Goal: Obtain resource: Download file/media

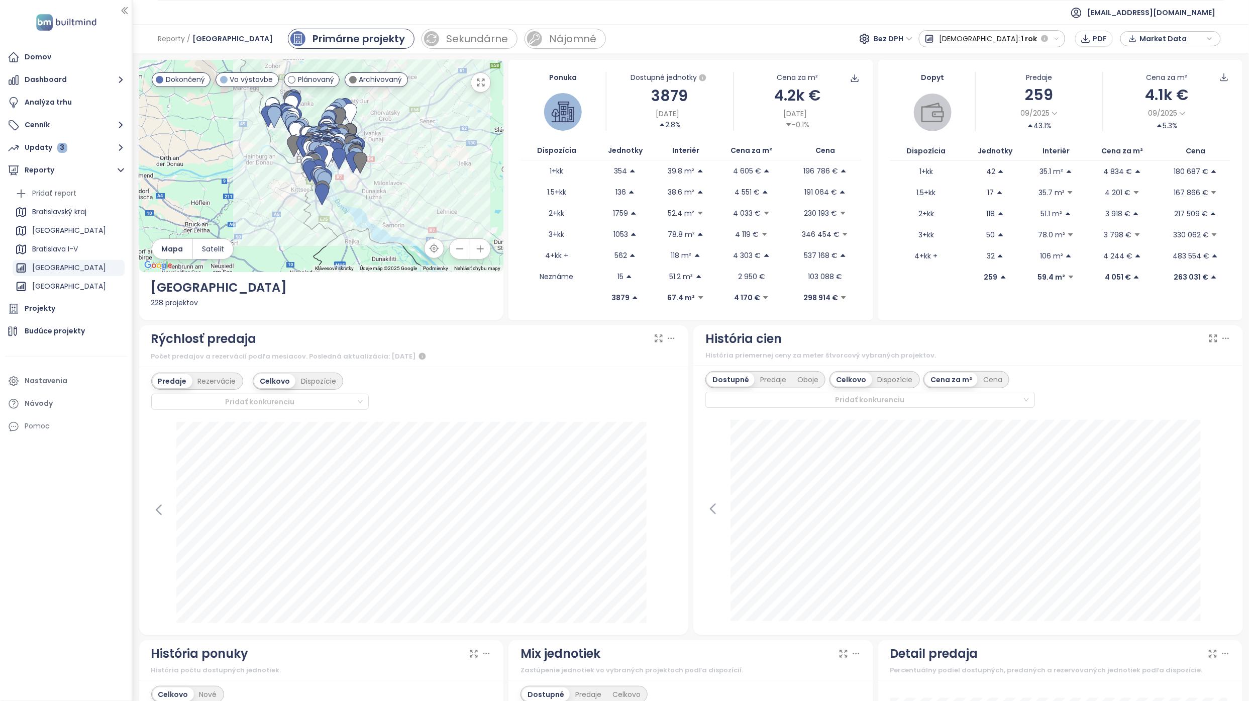
scroll to position [335, 0]
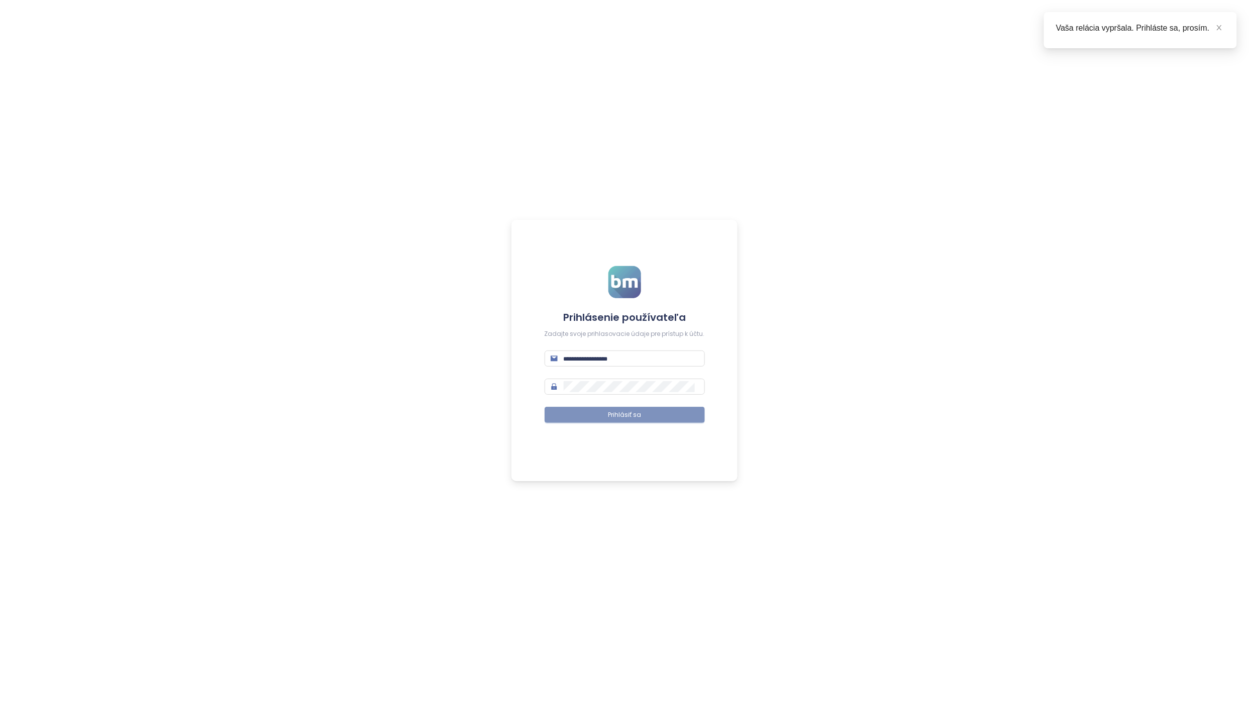
type input "**********"
click at [666, 415] on button "Prihlásiť sa" at bounding box center [625, 415] width 160 height 16
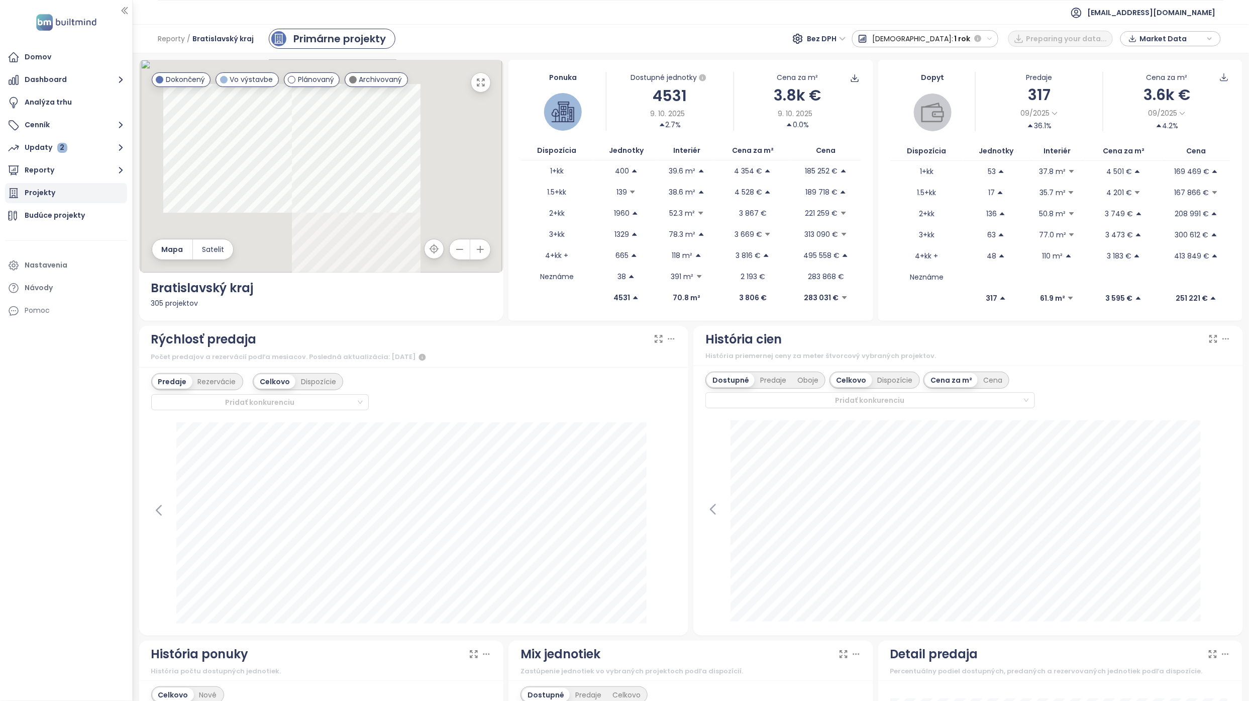
click at [87, 193] on div "Projekty" at bounding box center [66, 193] width 122 height 20
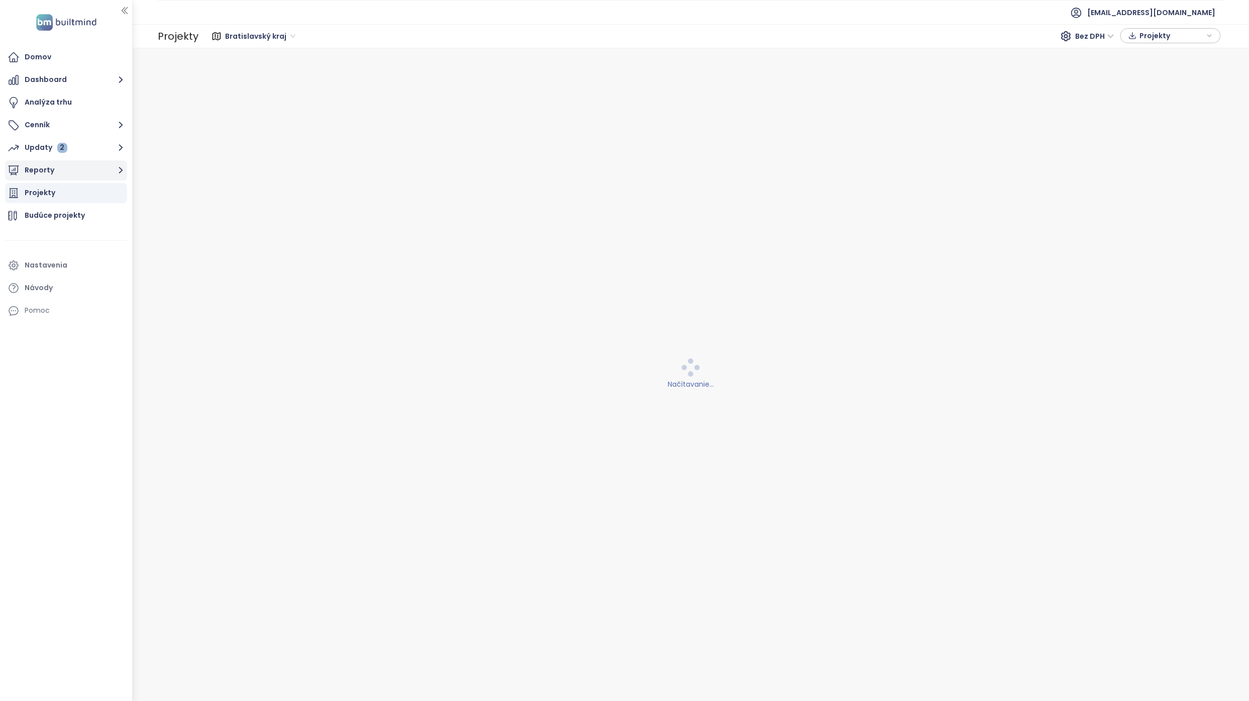
click at [107, 172] on button "Reporty" at bounding box center [66, 170] width 122 height 20
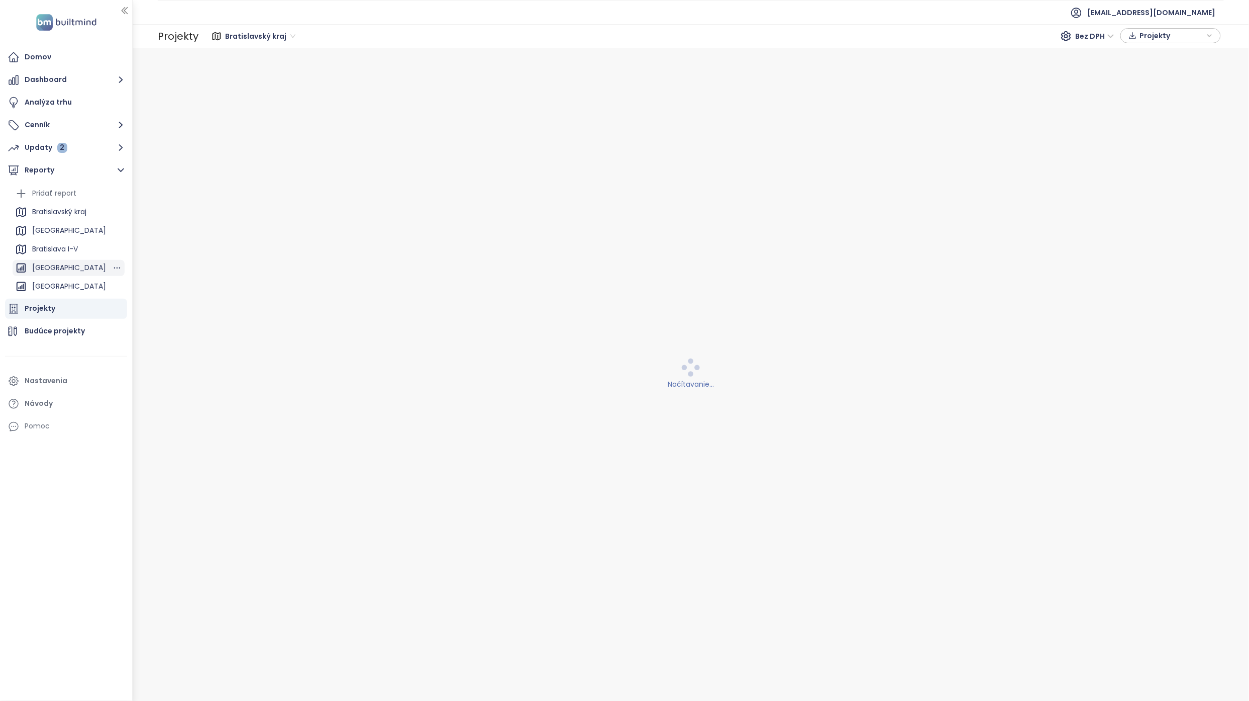
click at [79, 262] on div "[GEOGRAPHIC_DATA]" at bounding box center [69, 267] width 74 height 13
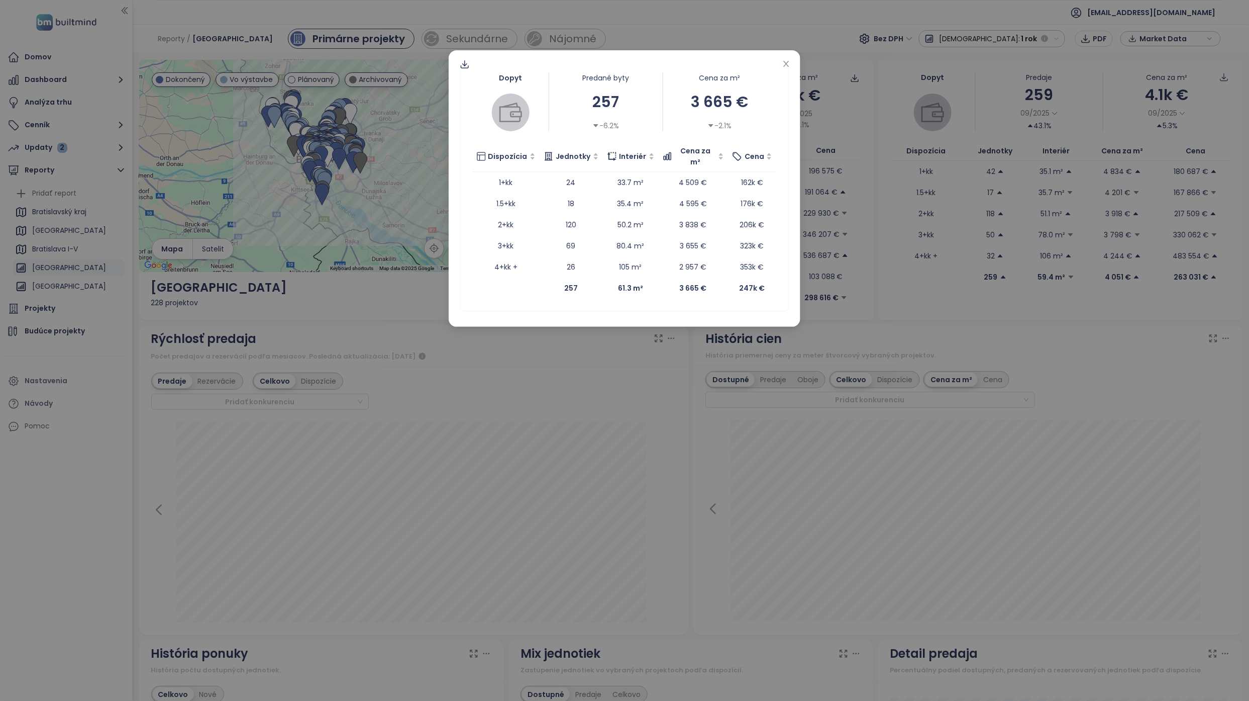
click at [978, 57] on div "Dopyt Predané byty 257 -6.2% Cena za m² 3 665 € -2.1% Dispozícia Jednotky Inter…" at bounding box center [624, 350] width 1249 height 701
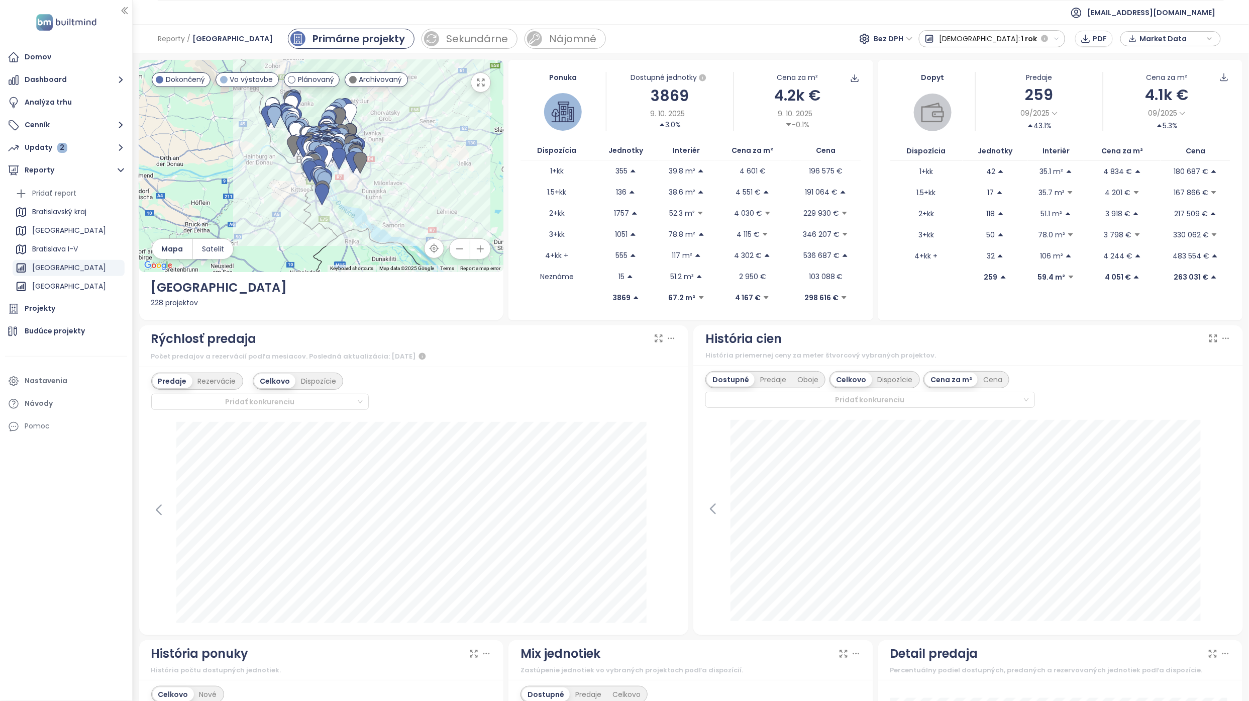
click at [1020, 39] on span "[DEMOGRAPHIC_DATA]:" at bounding box center [980, 39] width 81 height 18
click at [1008, 92] on div "3 mesiace" at bounding box center [964, 93] width 88 height 18
click at [1152, 42] on span "Market Data" at bounding box center [1172, 38] width 65 height 15
click at [1138, 55] on span "Dostupné" at bounding box center [1158, 59] width 42 height 11
click at [1134, 68] on div "Rezervované" at bounding box center [1171, 74] width 84 height 15
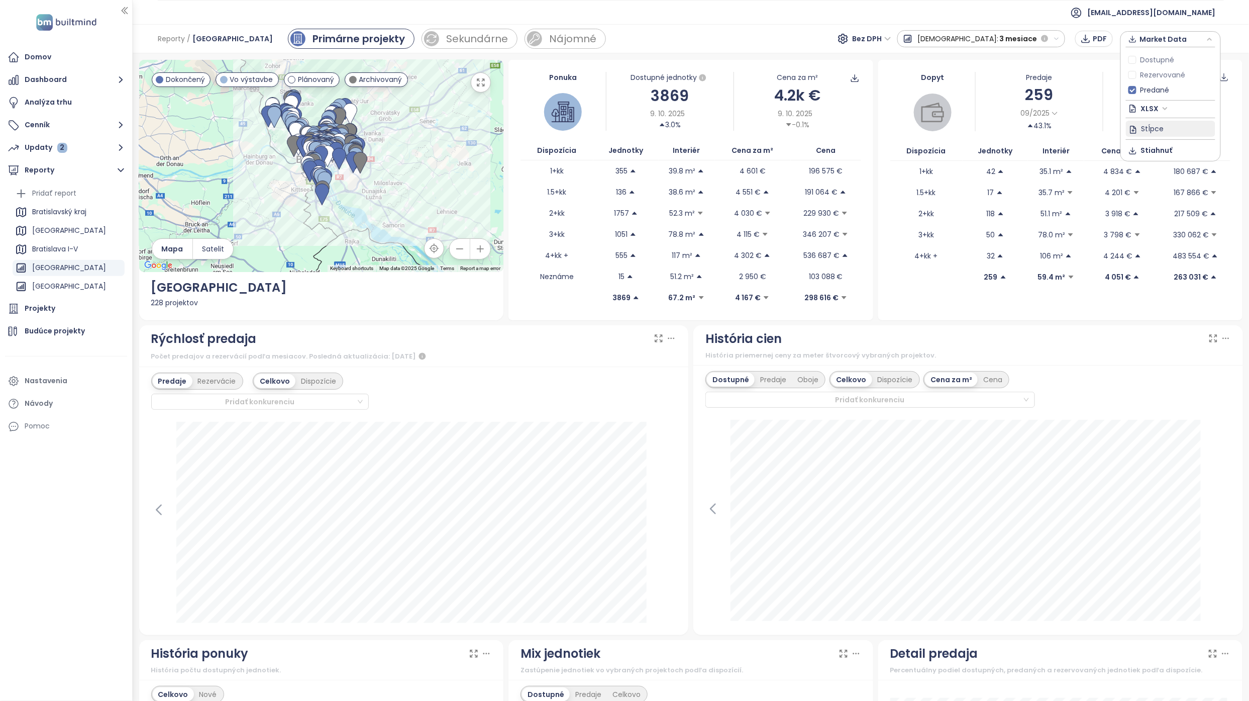
click at [1169, 129] on button "Stĺpce" at bounding box center [1170, 129] width 89 height 16
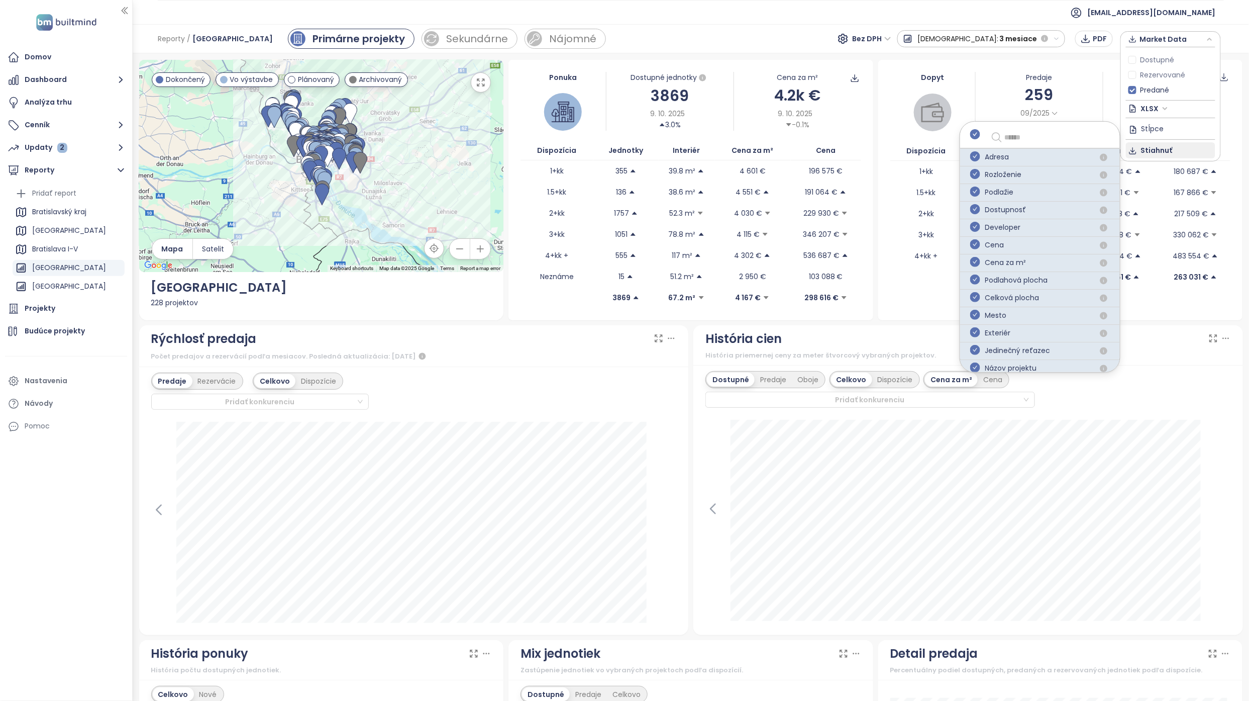
click at [1159, 152] on span "Stiahnuť" at bounding box center [1157, 150] width 32 height 11
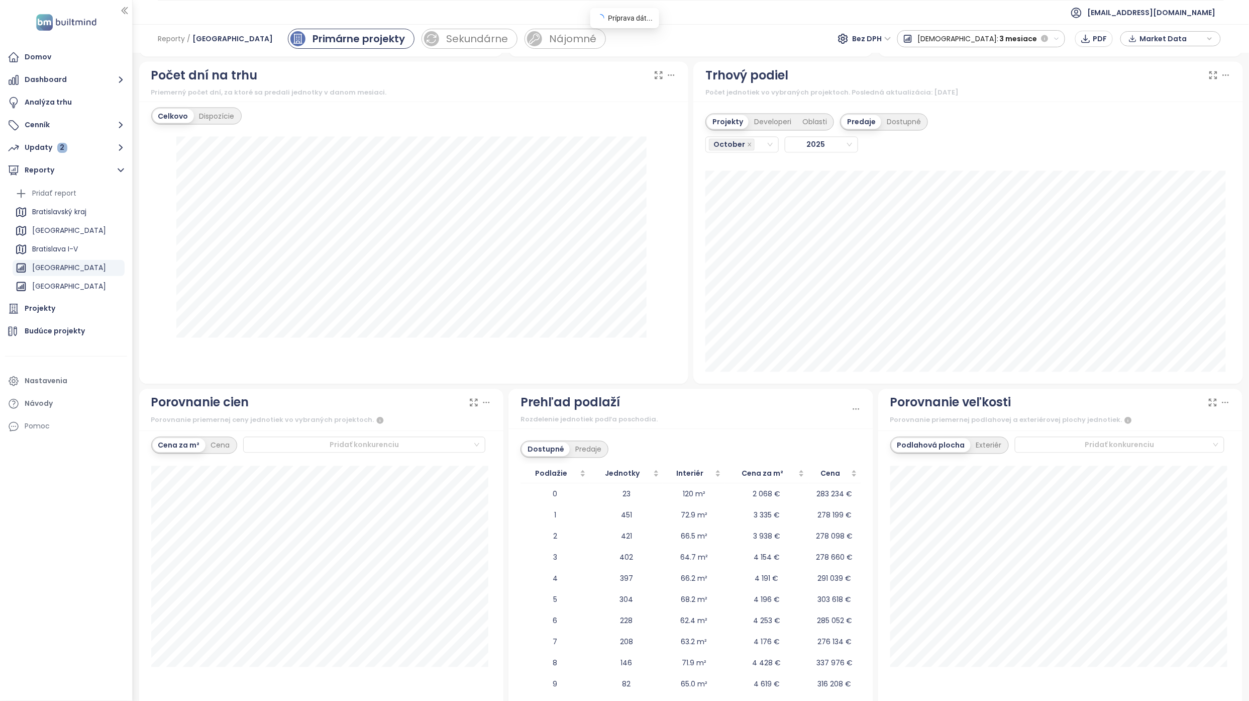
scroll to position [914, 0]
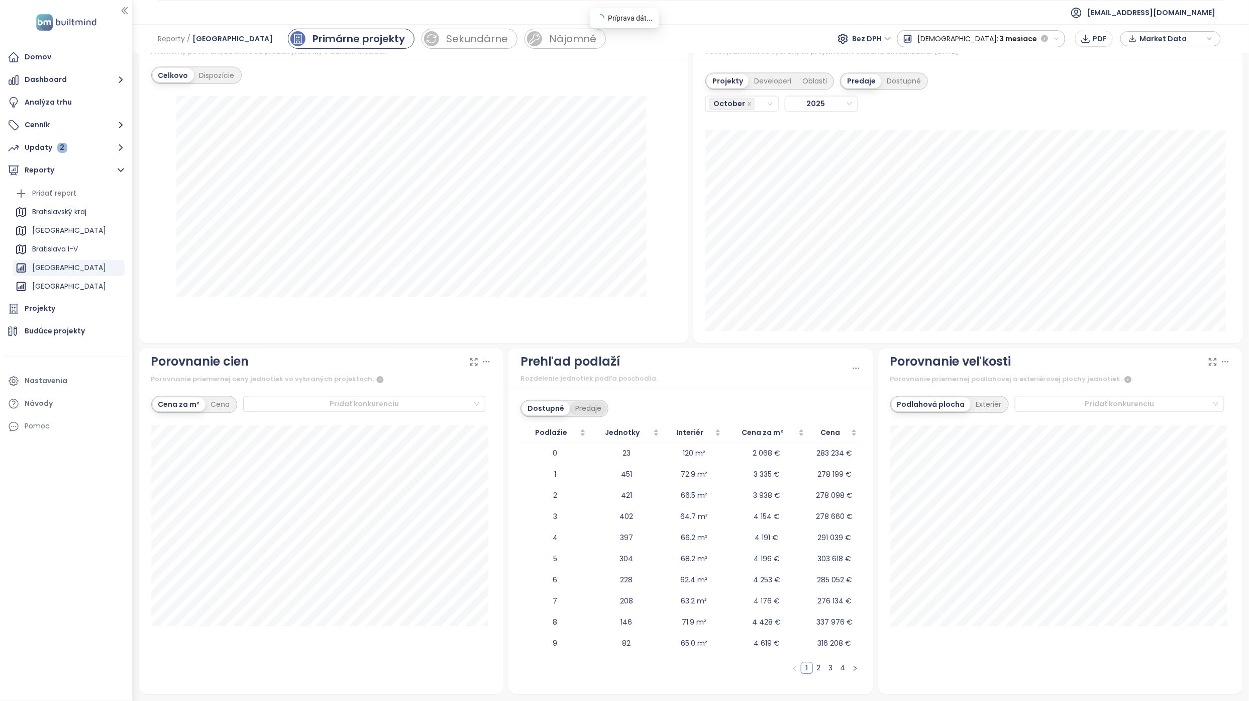
click at [595, 412] on div "Predaje" at bounding box center [588, 409] width 37 height 14
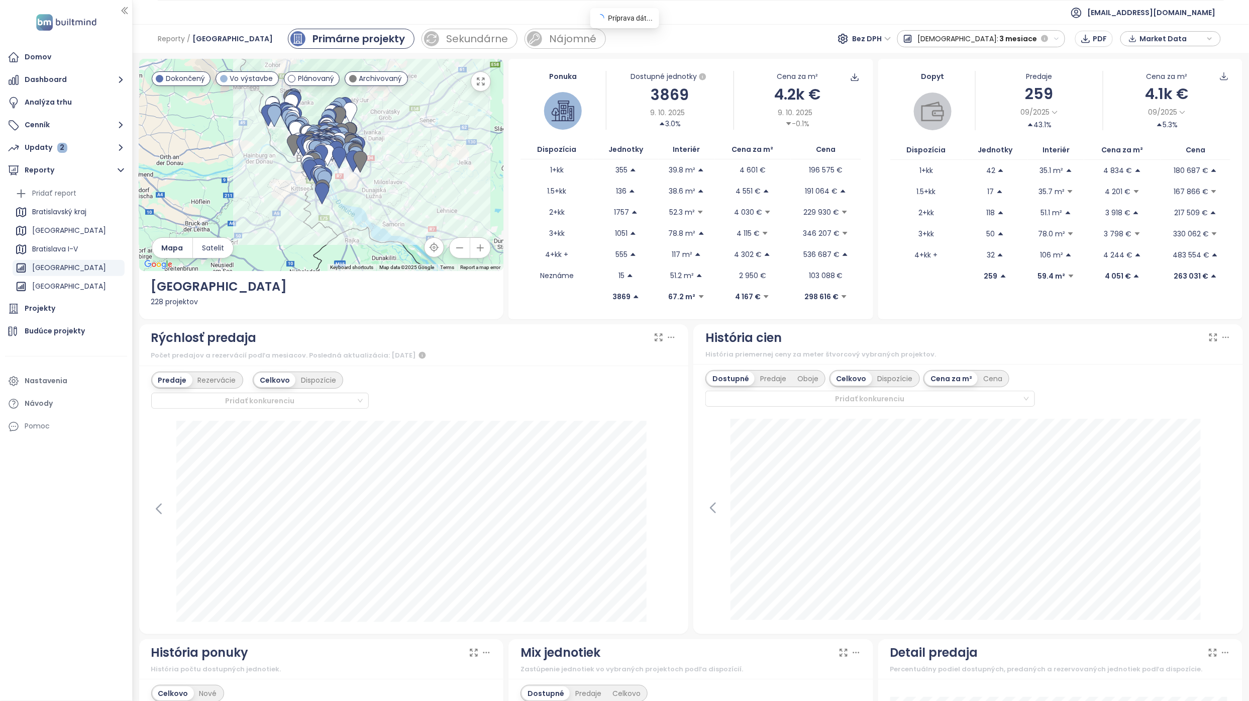
scroll to position [0, 0]
click at [819, 22] on ul "[EMAIL_ADDRESS][DOMAIN_NAME]" at bounding box center [691, 12] width 1066 height 25
click at [1020, 33] on span "3 mesiace" at bounding box center [1019, 39] width 38 height 18
click at [1007, 91] on div "3 mesiace" at bounding box center [953, 93] width 110 height 18
click at [1151, 39] on span "Market Data" at bounding box center [1172, 38] width 65 height 15
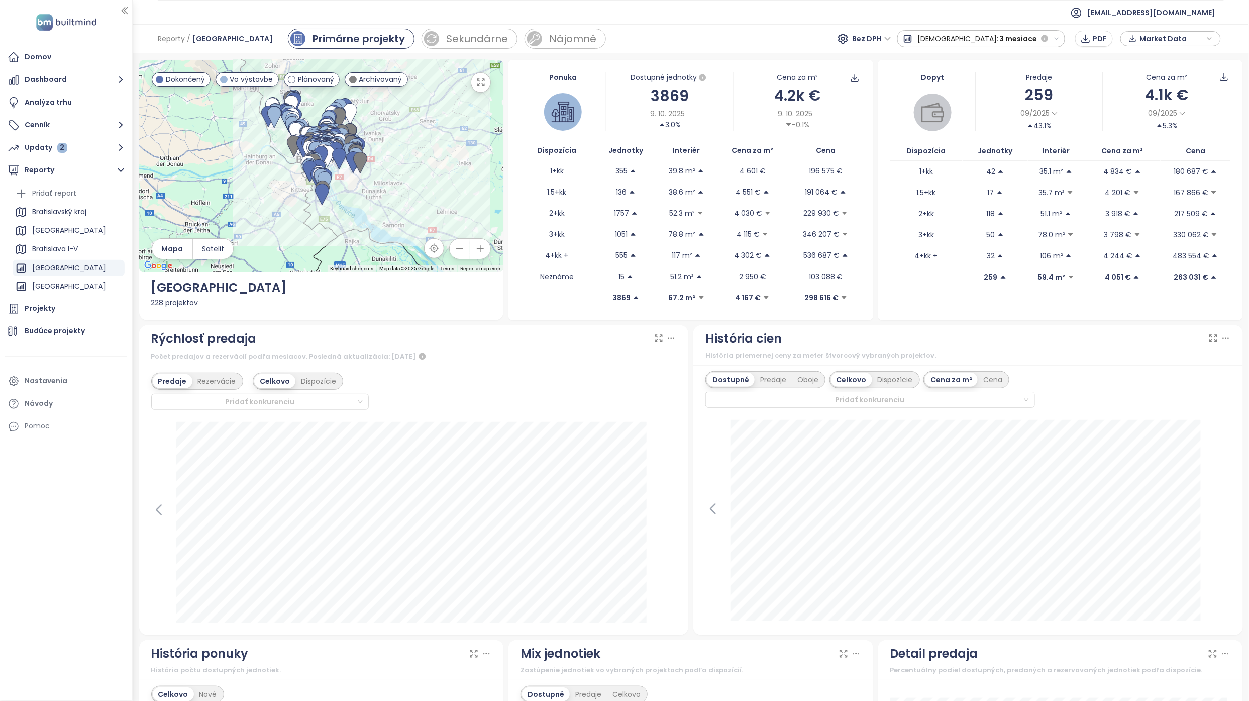
click at [901, 333] on div "História cien" at bounding box center [969, 338] width 526 height 19
click at [1051, 110] on icon at bounding box center [1055, 114] width 8 height 8
click at [1044, 138] on div "3 mesiace" at bounding box center [1044, 141] width 51 height 14
click at [1220, 79] on icon at bounding box center [1225, 77] width 10 height 10
click at [1215, 137] on span "Dáta ako XLSX" at bounding box center [1213, 136] width 54 height 11
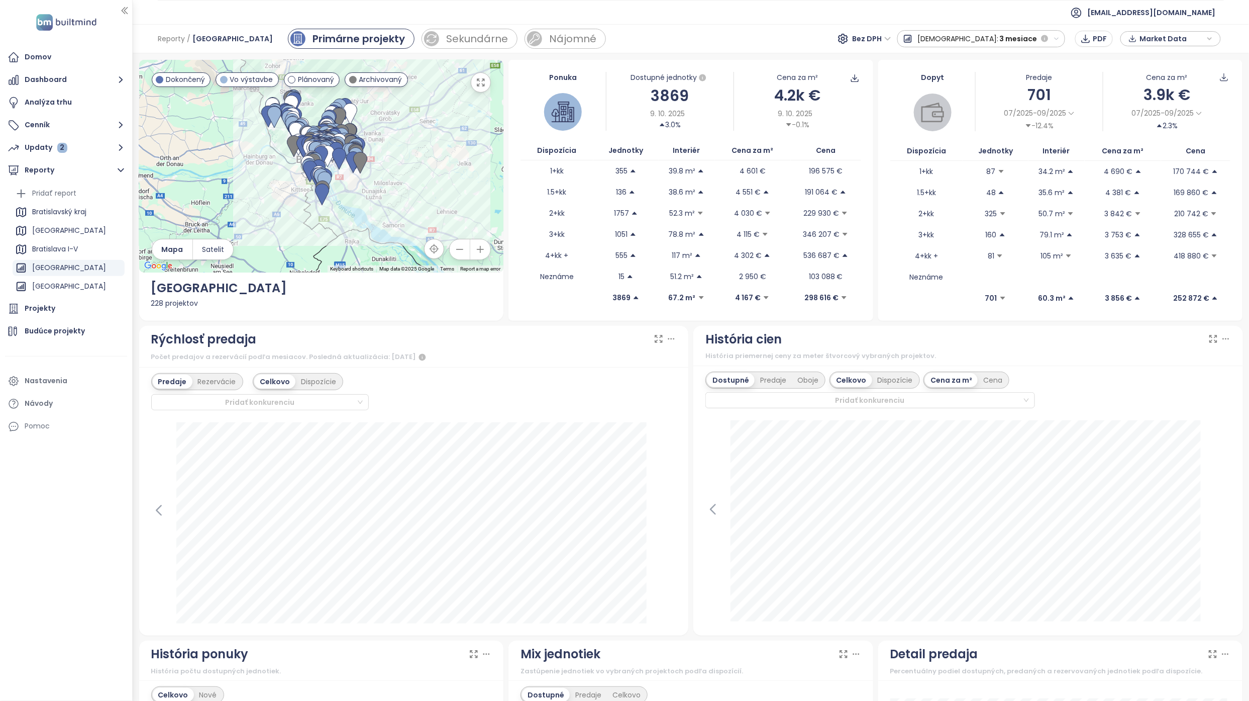
click at [878, 195] on div "Dopyt Predaje 701 07/2025-09/2025 -12.4% Cena za m² 3.9k € 07/2025-09/2025 2.3%…" at bounding box center [1060, 190] width 365 height 261
click at [891, 43] on span "Bez DPH" at bounding box center [872, 38] width 39 height 15
click at [934, 56] on div "S DPH" at bounding box center [932, 59] width 31 height 11
click at [1220, 76] on icon at bounding box center [1225, 77] width 10 height 10
click at [1207, 133] on span "Dáta ako XLSX" at bounding box center [1213, 136] width 54 height 11
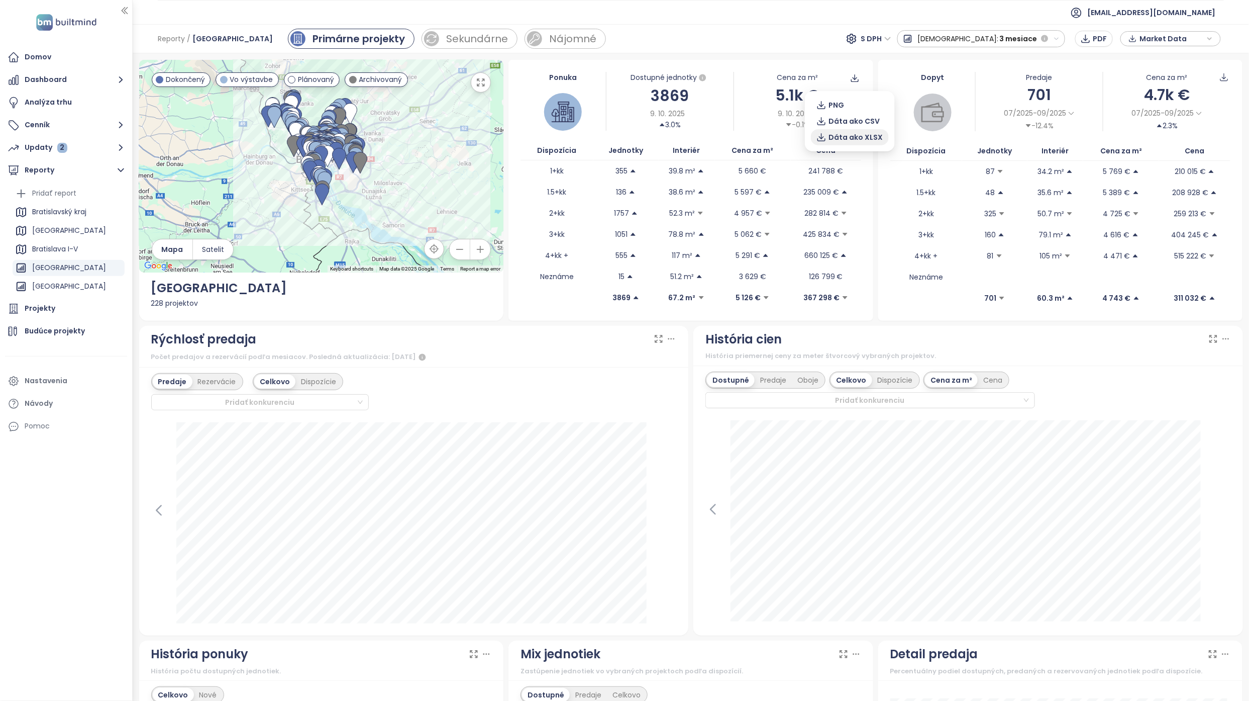
click at [864, 138] on span "Dáta ako XLSX" at bounding box center [856, 137] width 54 height 11
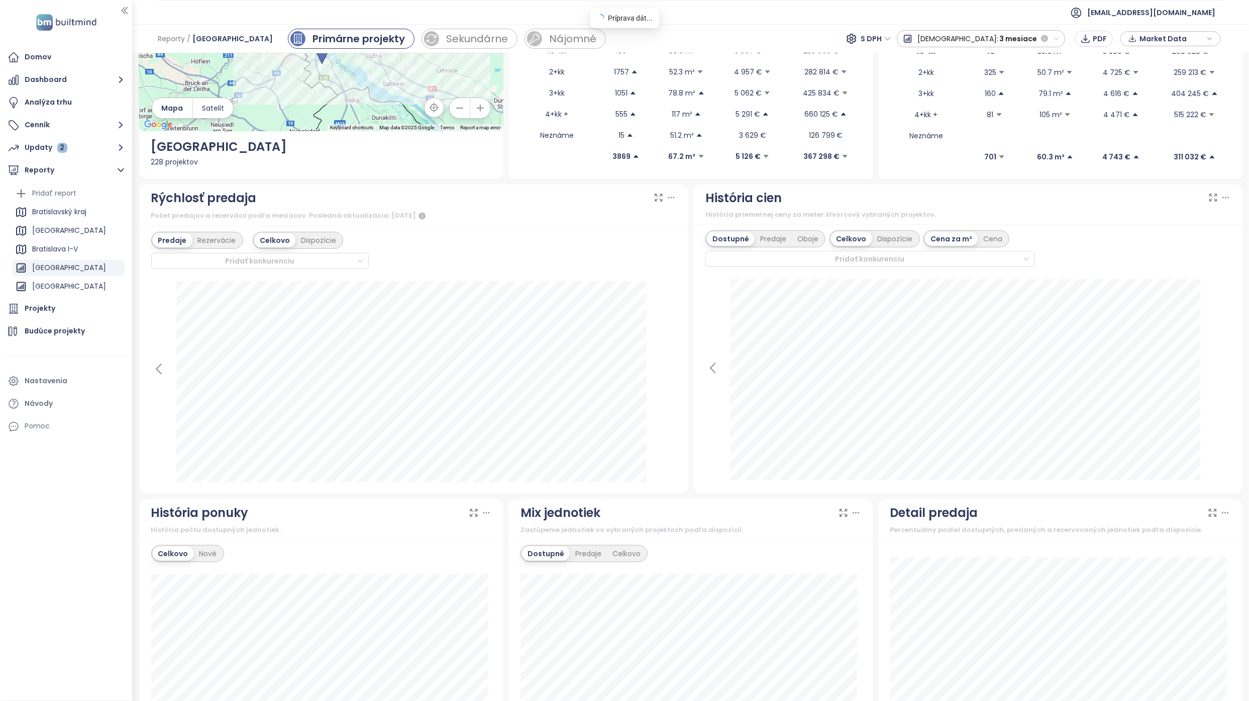
scroll to position [335, 0]
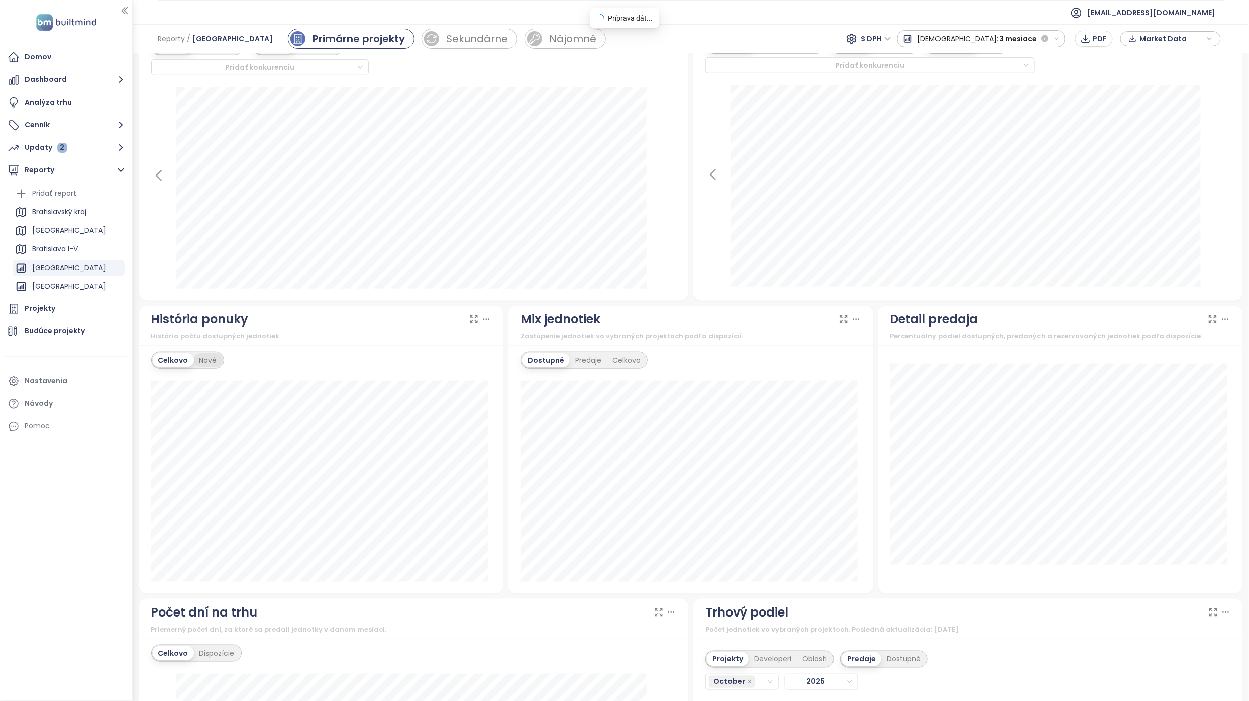
click at [208, 358] on div "Nové" at bounding box center [208, 360] width 29 height 14
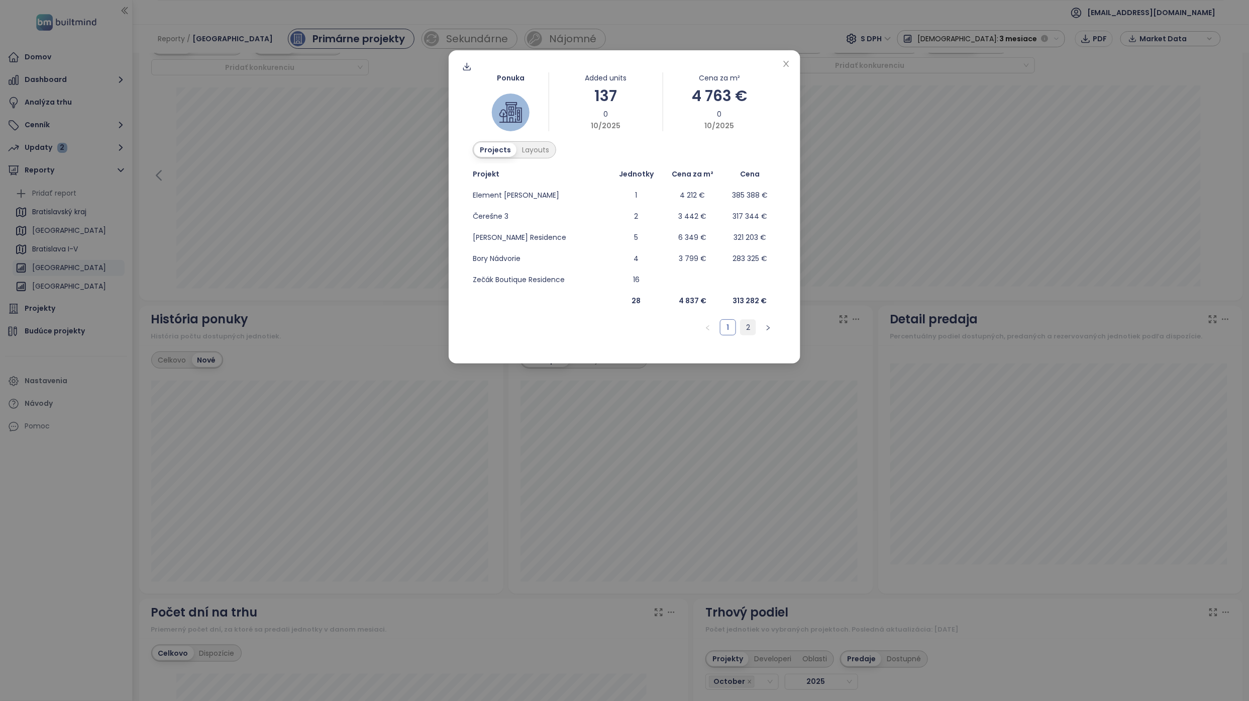
click at [750, 327] on link "2" at bounding box center [748, 327] width 15 height 15
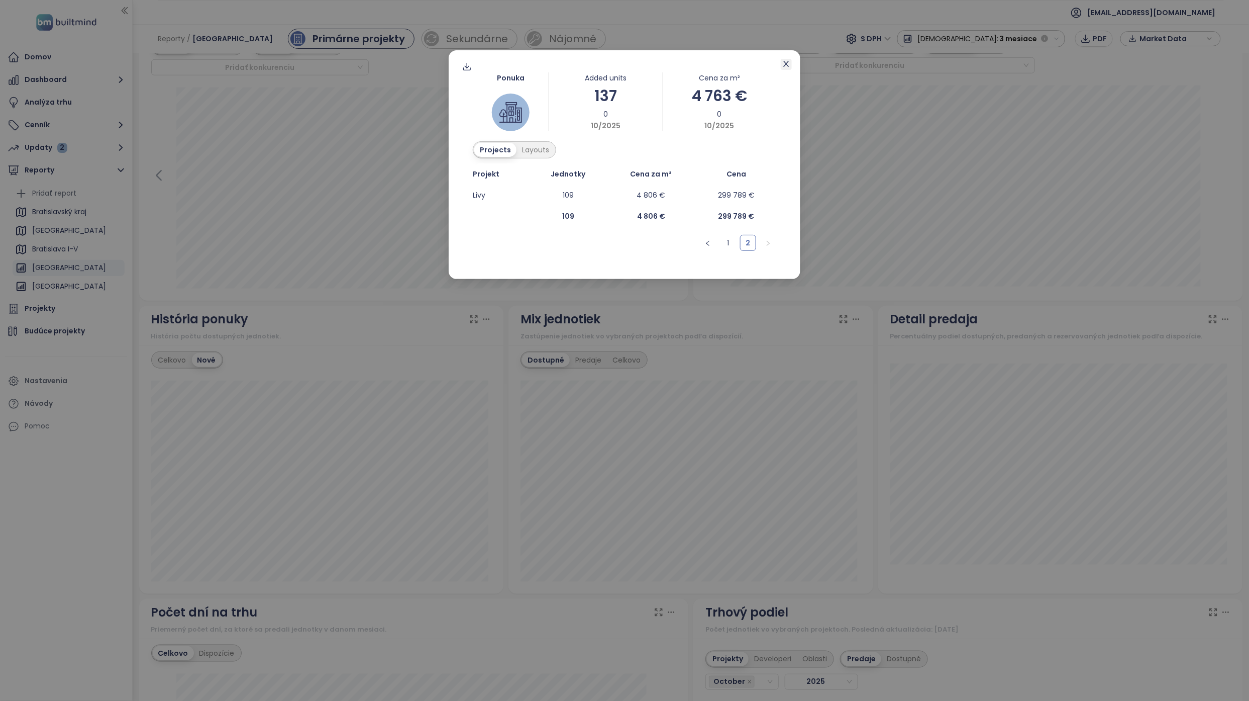
click at [787, 63] on icon "close" at bounding box center [786, 64] width 6 height 6
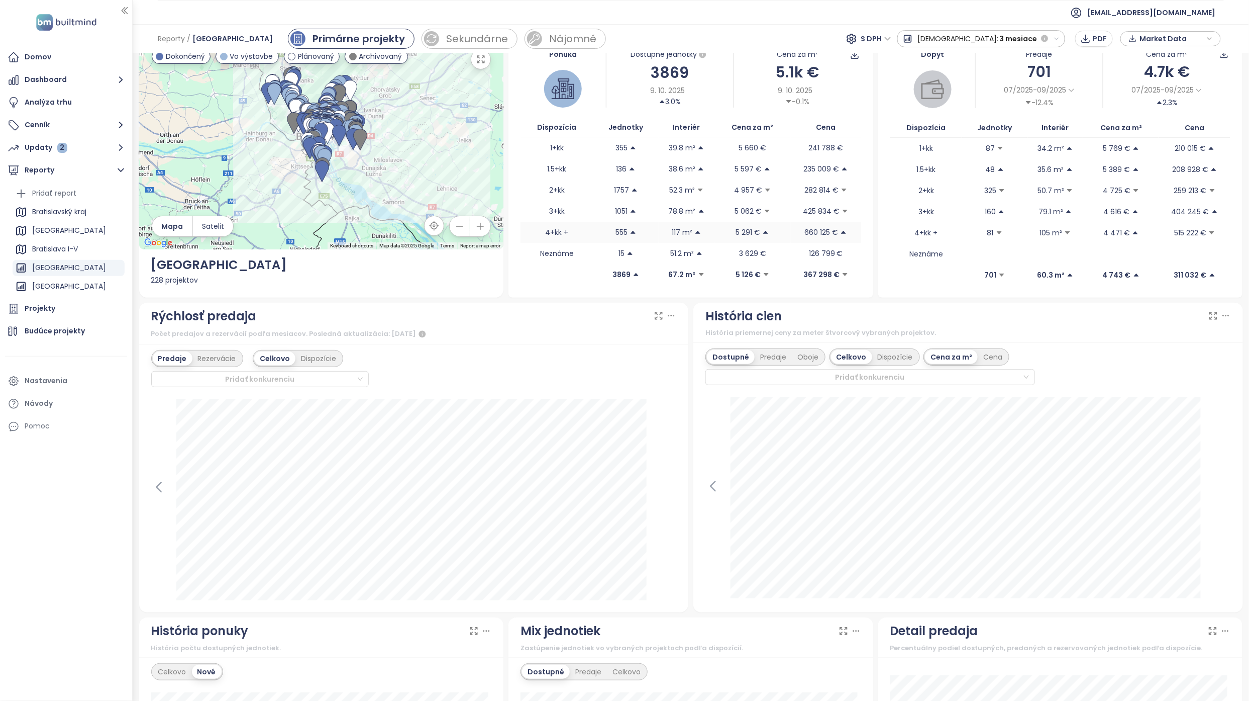
scroll to position [0, 0]
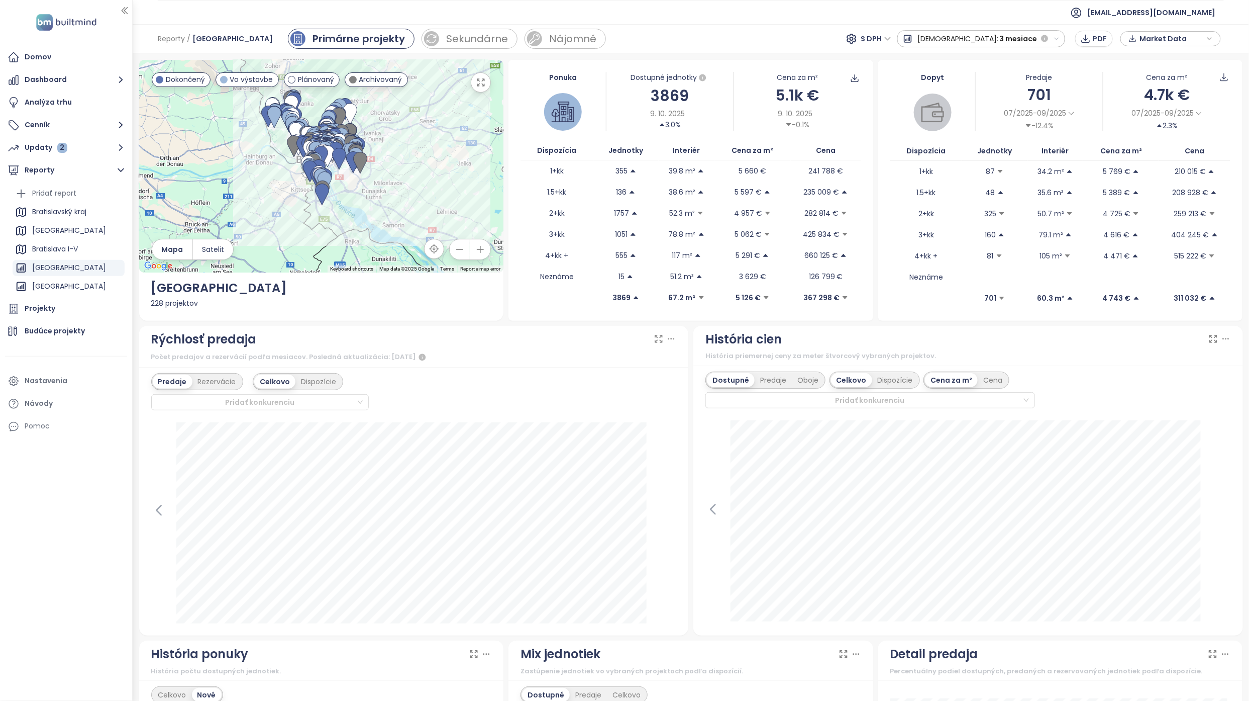
click at [891, 44] on span "S DPH" at bounding box center [876, 38] width 30 height 15
click at [943, 73] on div "Bez DPH" at bounding box center [939, 75] width 28 height 11
click at [849, 73] on div at bounding box center [855, 78] width 13 height 13
click at [852, 75] on icon at bounding box center [855, 78] width 10 height 10
click at [871, 135] on span "Dáta ako XLSX" at bounding box center [856, 137] width 54 height 11
